Goal: Task Accomplishment & Management: Use online tool/utility

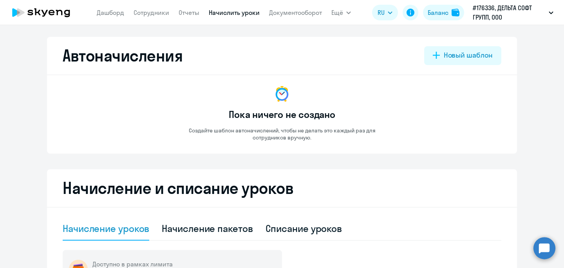
select select "10"
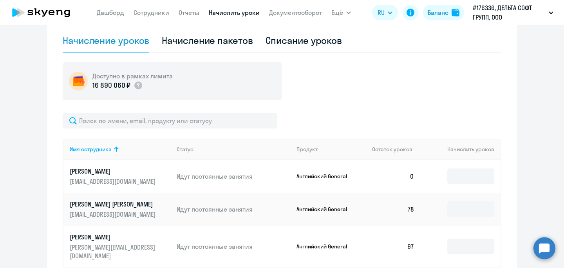
scroll to position [216, 0]
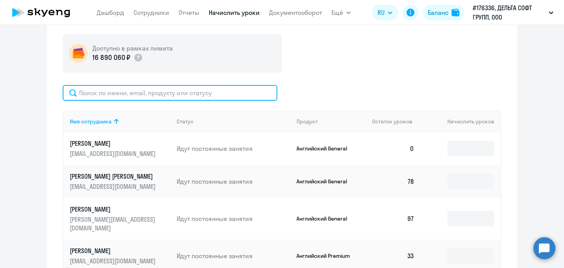
click at [159, 96] on input "text" at bounding box center [170, 93] width 215 height 16
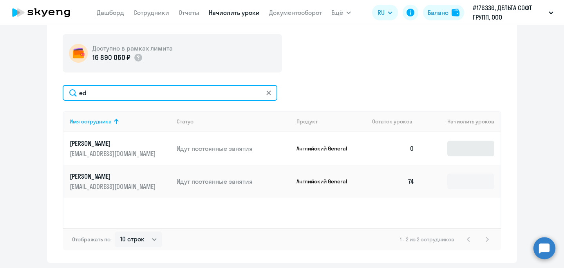
type input "ed"
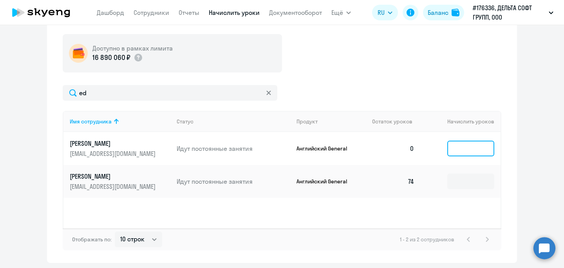
click at [456, 149] on input at bounding box center [471, 149] width 47 height 16
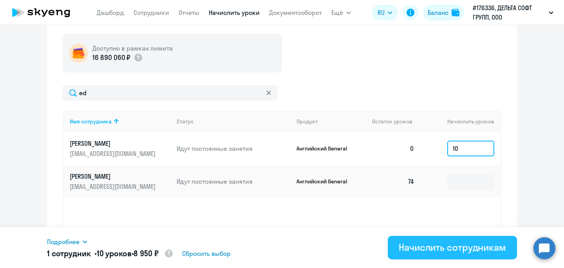
type input "10"
click at [430, 250] on div "Начислить сотрудникам" at bounding box center [452, 247] width 107 height 13
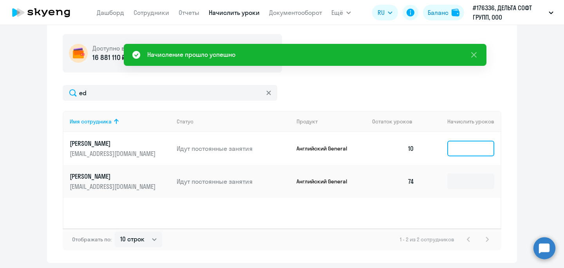
click at [459, 151] on input at bounding box center [471, 149] width 47 height 16
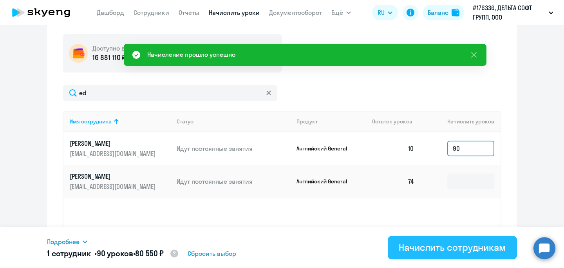
type input "90"
click at [442, 250] on div "Начислить сотрудникам" at bounding box center [452, 247] width 107 height 13
